Goal: Find contact information: Find contact information

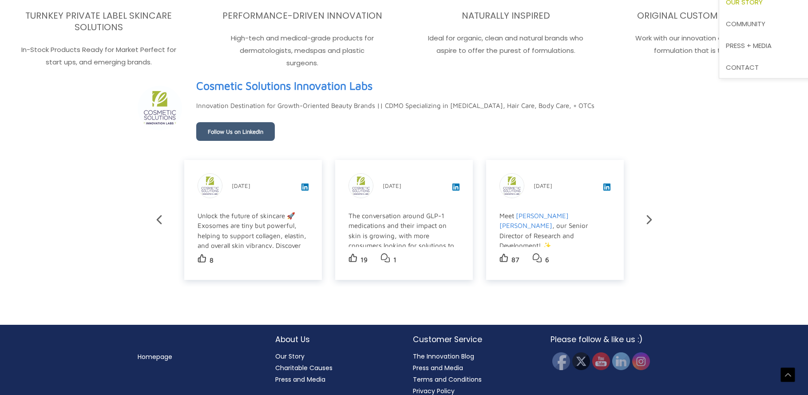
scroll to position [1573, 0]
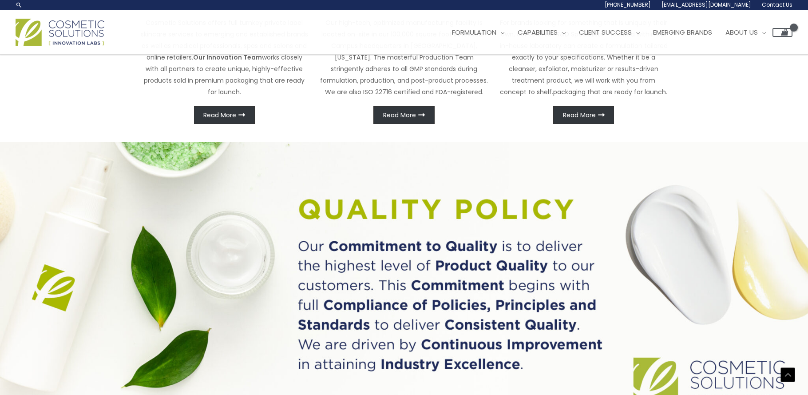
scroll to position [286, 0]
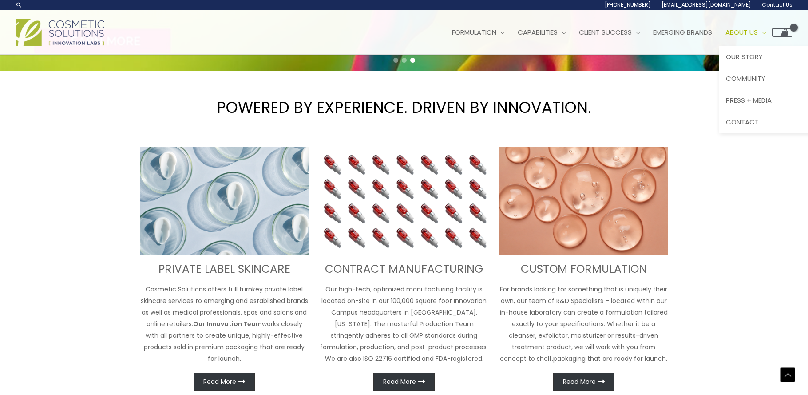
click at [772, 34] on link "About Us" at bounding box center [746, 32] width 54 height 27
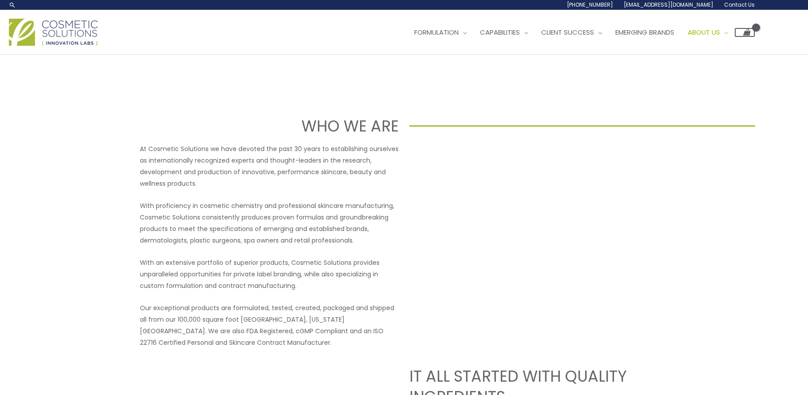
click at [741, 8] on link "Contact Us" at bounding box center [737, 5] width 36 height 10
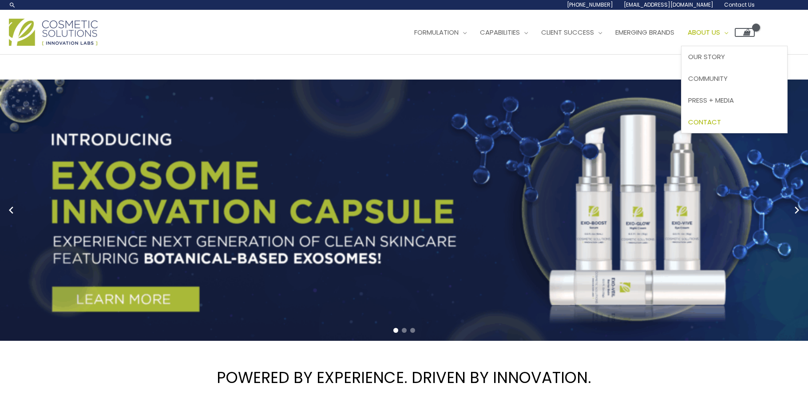
click at [721, 122] on span "Contact" at bounding box center [704, 121] width 33 height 9
